Goal: Task Accomplishment & Management: Complete application form

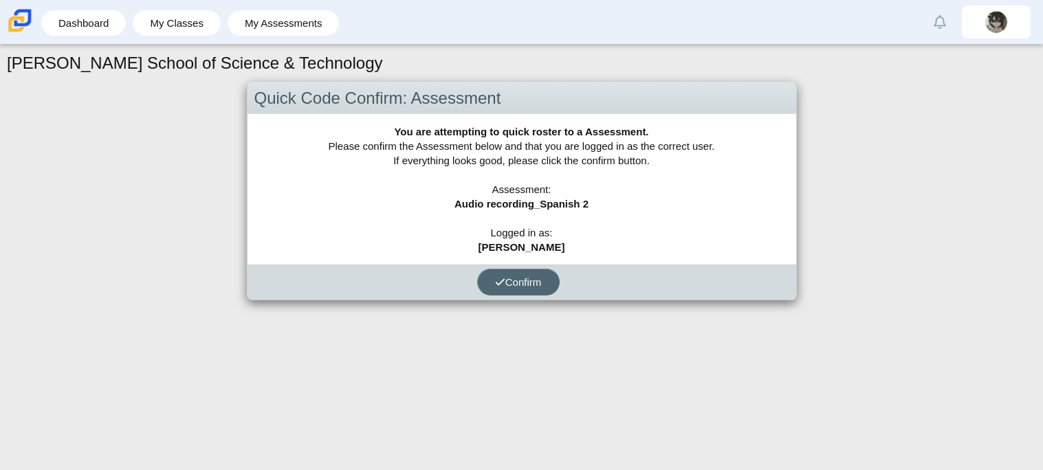
click at [528, 271] on button "Confirm" at bounding box center [518, 282] width 82 height 27
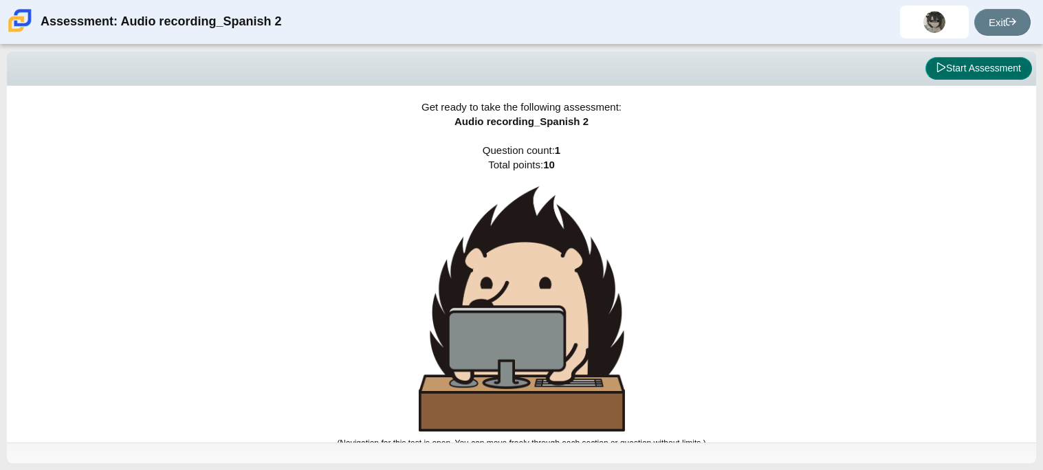
click at [950, 69] on button "Start Assessment" at bounding box center [978, 68] width 107 height 23
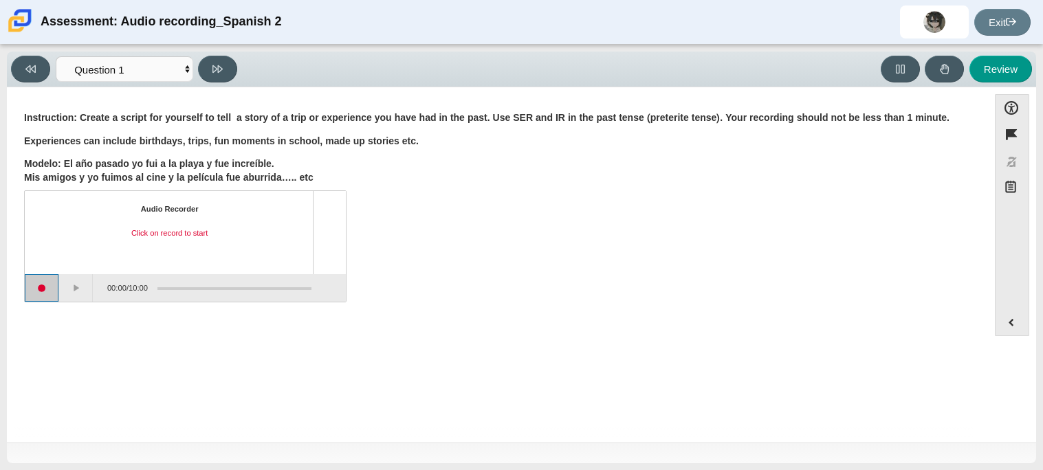
click at [54, 289] on button "Start recording" at bounding box center [42, 287] width 34 height 27
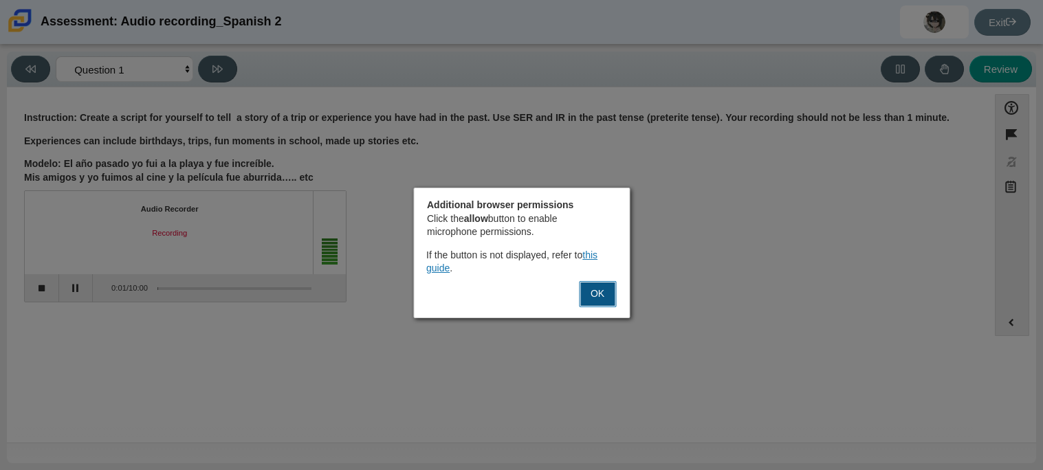
click at [586, 293] on button "OK" at bounding box center [597, 294] width 37 height 26
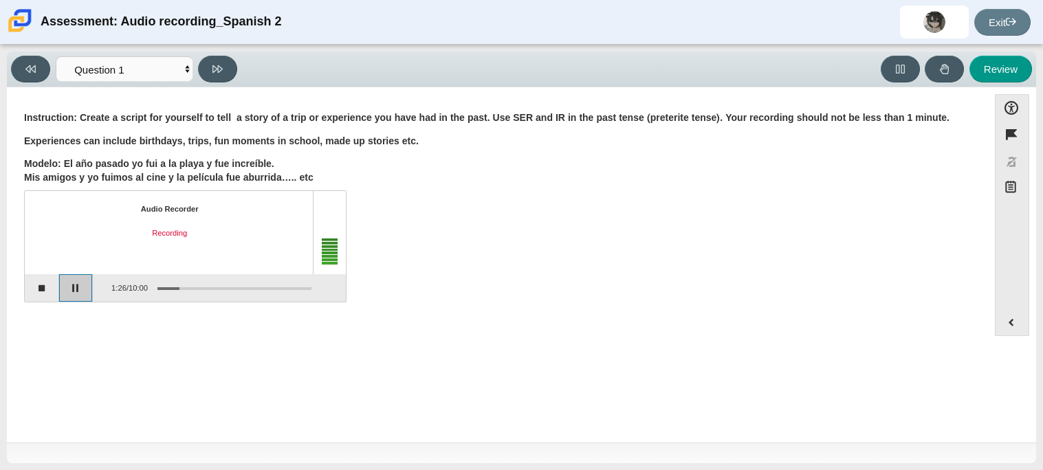
click at [74, 294] on button "Pause" at bounding box center [76, 287] width 34 height 27
click at [74, 294] on button "Continue recording" at bounding box center [76, 287] width 34 height 27
click at [74, 294] on button "Pause" at bounding box center [76, 287] width 34 height 27
click at [36, 285] on button "Stop recording" at bounding box center [42, 287] width 34 height 27
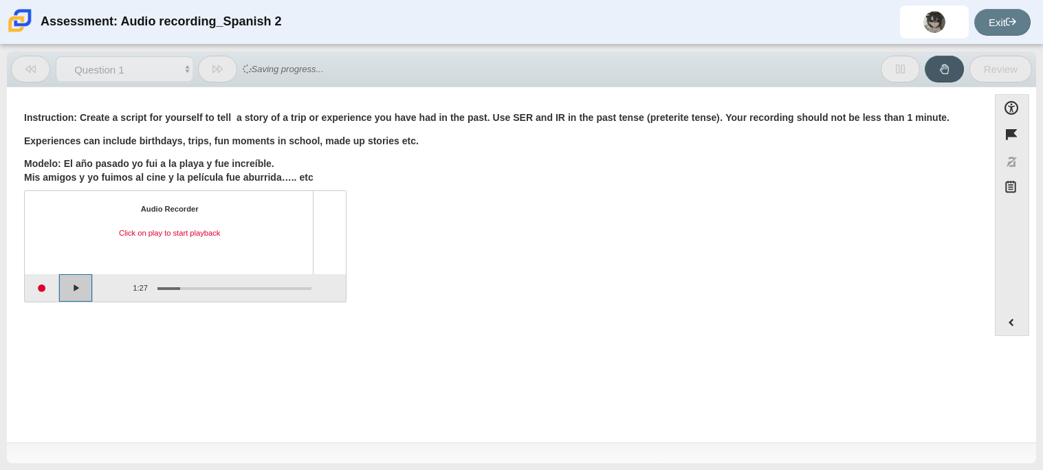
click at [76, 280] on button "Play" at bounding box center [76, 287] width 34 height 27
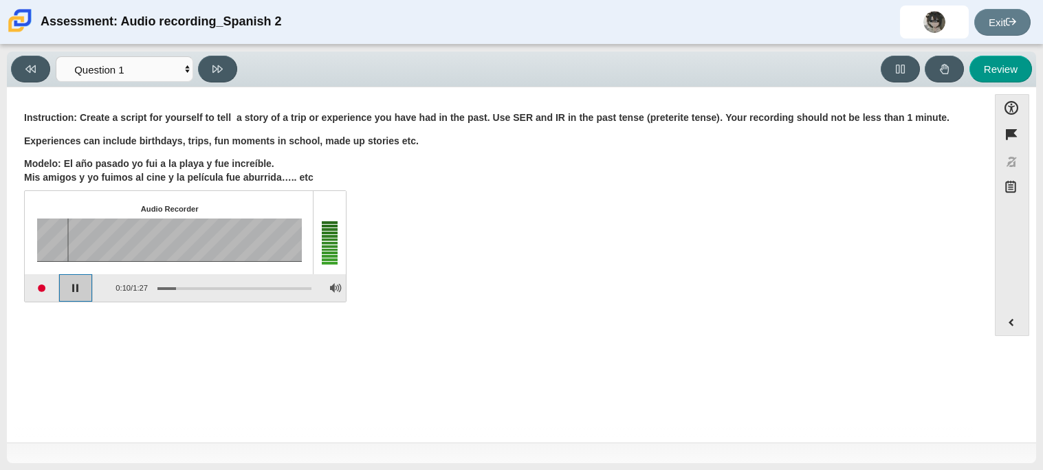
click at [82, 289] on button "Pause playback" at bounding box center [76, 287] width 34 height 27
click at [39, 281] on button "Start recording" at bounding box center [42, 287] width 34 height 27
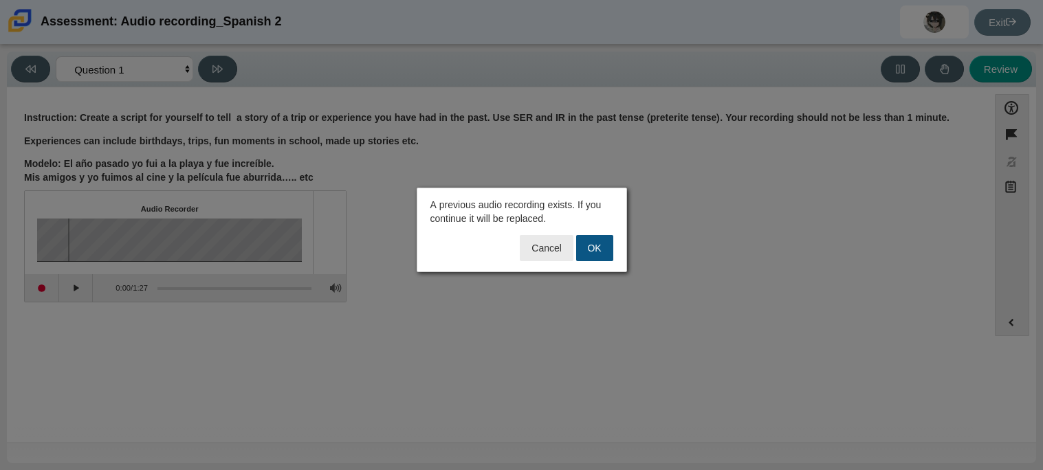
click at [581, 259] on button "OK" at bounding box center [594, 248] width 37 height 26
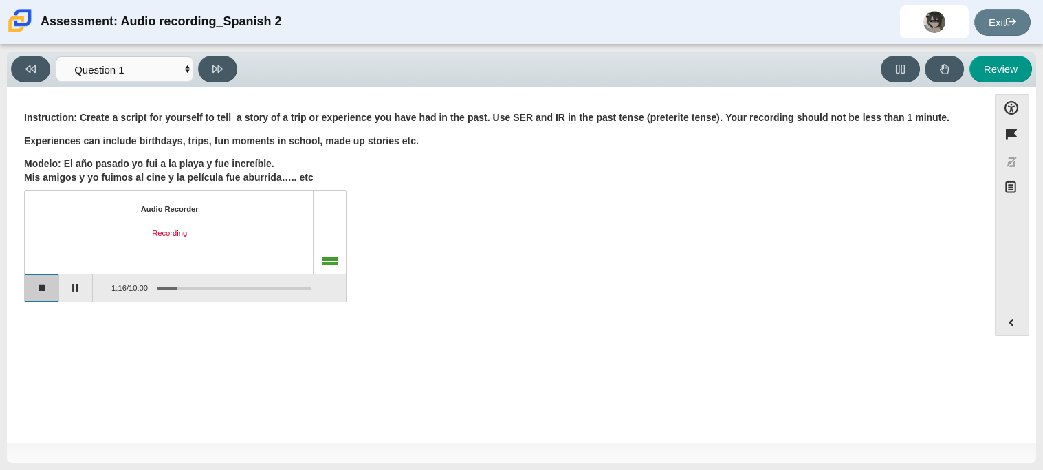
click at [50, 292] on button "Stop recording" at bounding box center [42, 287] width 34 height 27
click at [81, 287] on button "Play" at bounding box center [76, 287] width 34 height 27
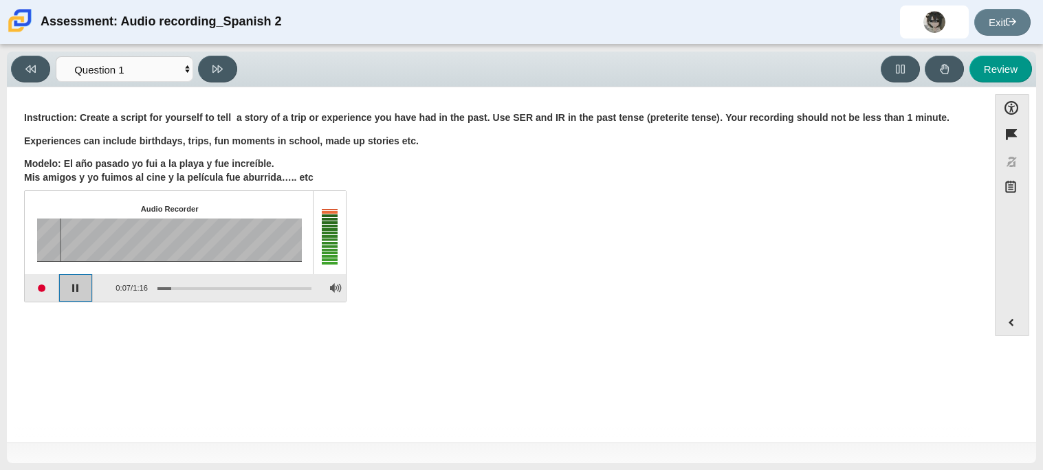
click at [80, 287] on button "Pause playback" at bounding box center [76, 287] width 34 height 27
click at [27, 289] on button "Start recording" at bounding box center [42, 287] width 34 height 27
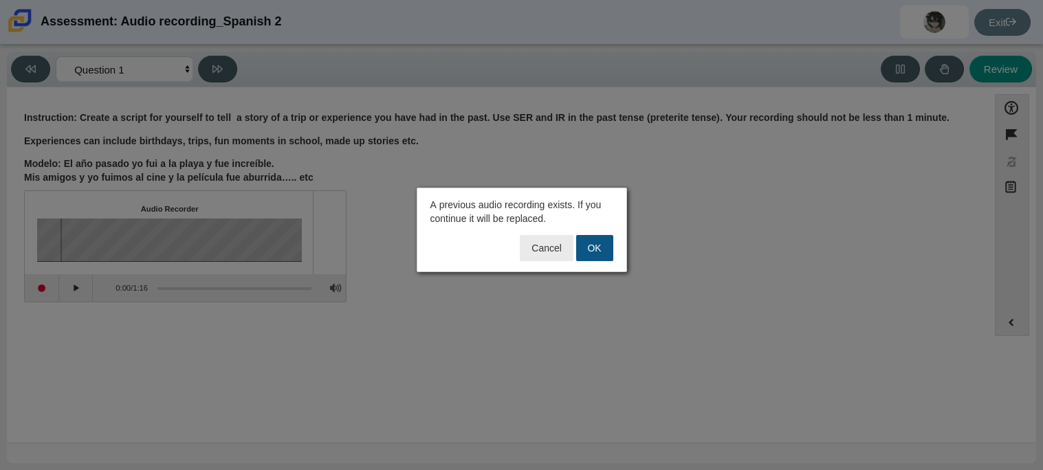
click at [584, 247] on button "OK" at bounding box center [594, 248] width 37 height 26
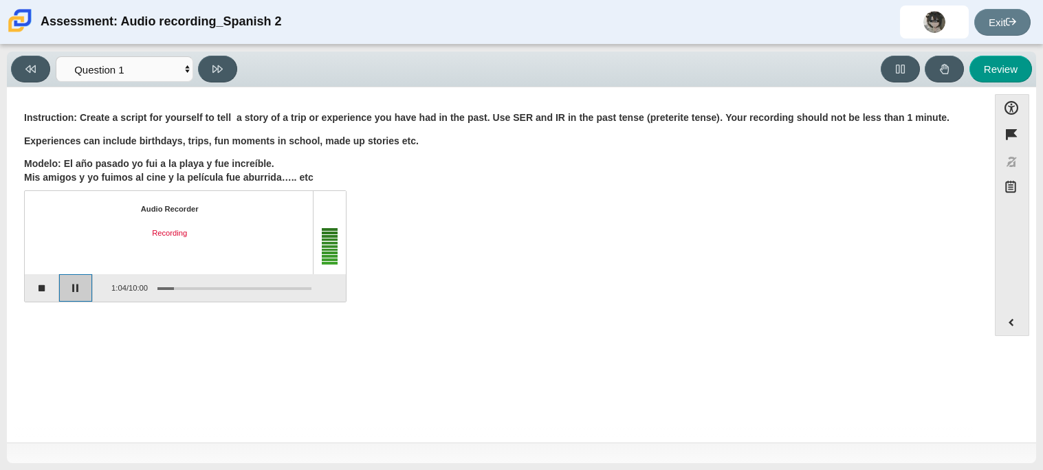
click at [86, 284] on button "Pause" at bounding box center [76, 287] width 34 height 27
click at [1004, 74] on button "Review" at bounding box center [1000, 69] width 63 height 27
select select "review"
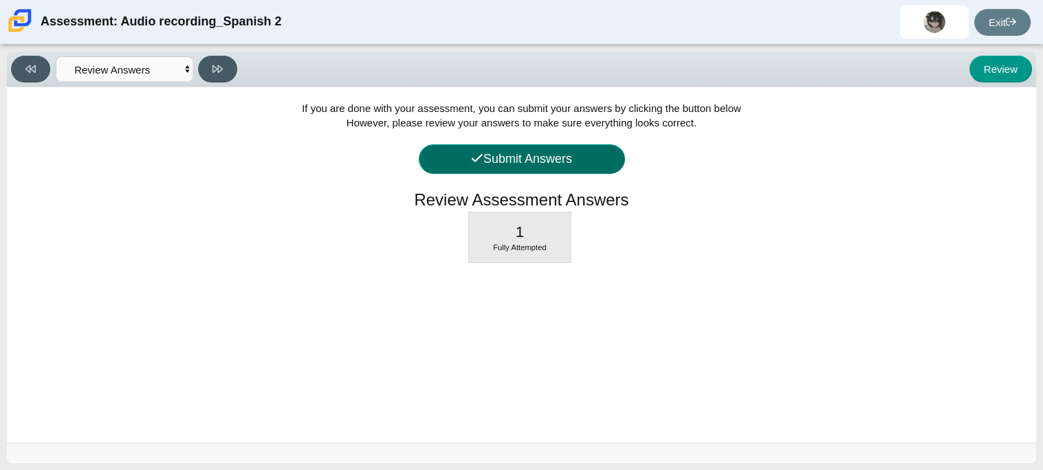
click at [583, 155] on button "Submit Answers" at bounding box center [522, 159] width 206 height 30
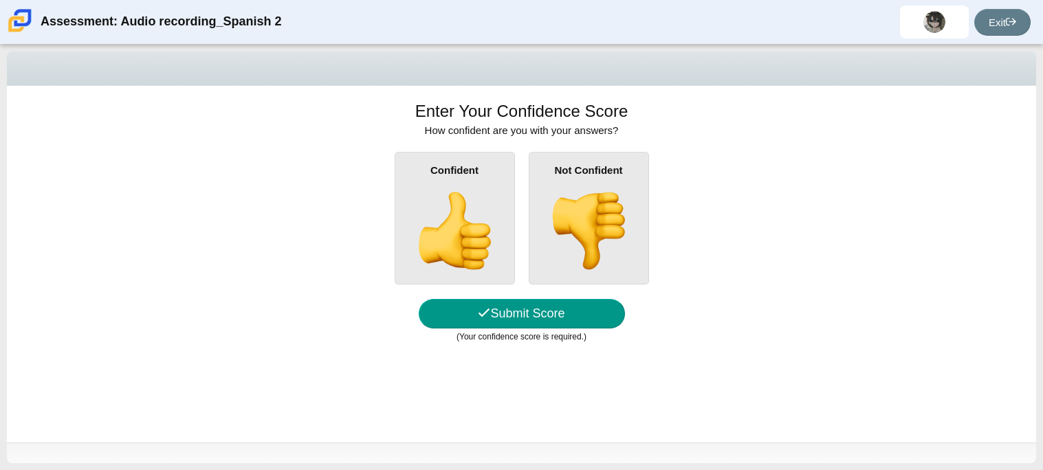
click at [459, 236] on img at bounding box center [454, 231] width 78 height 78
click at [0, 0] on input "Confident" at bounding box center [0, 0] width 0 height 0
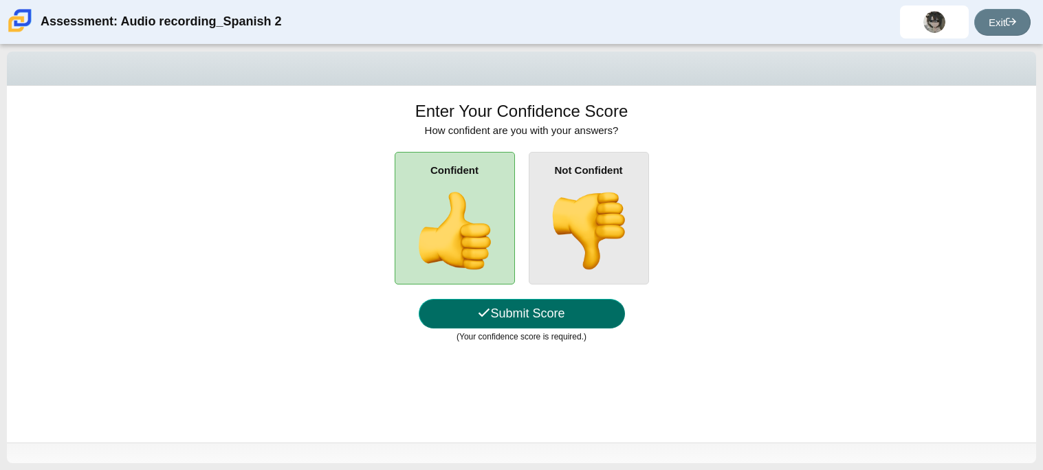
click at [478, 316] on icon at bounding box center [484, 313] width 12 height 12
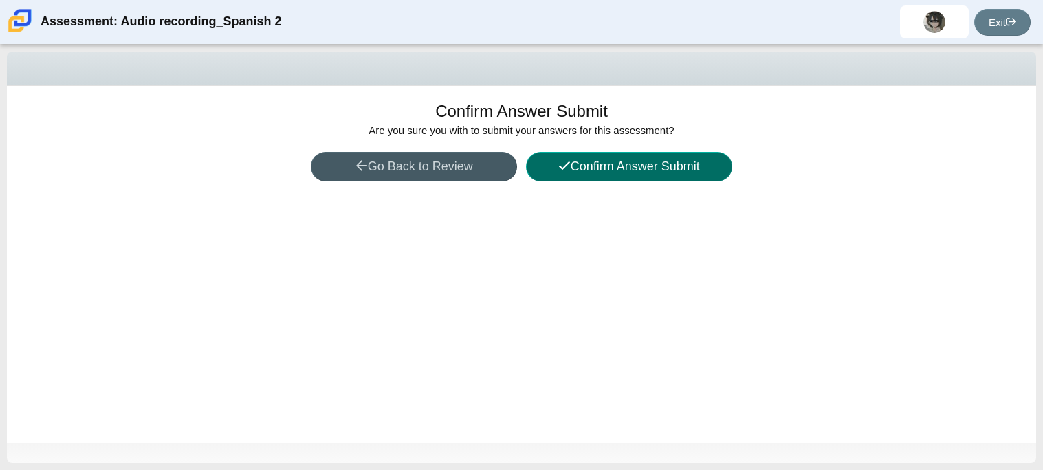
click at [615, 173] on button "Confirm Answer Submit" at bounding box center [629, 167] width 206 height 30
